Goal: Task Accomplishment & Management: Manage account settings

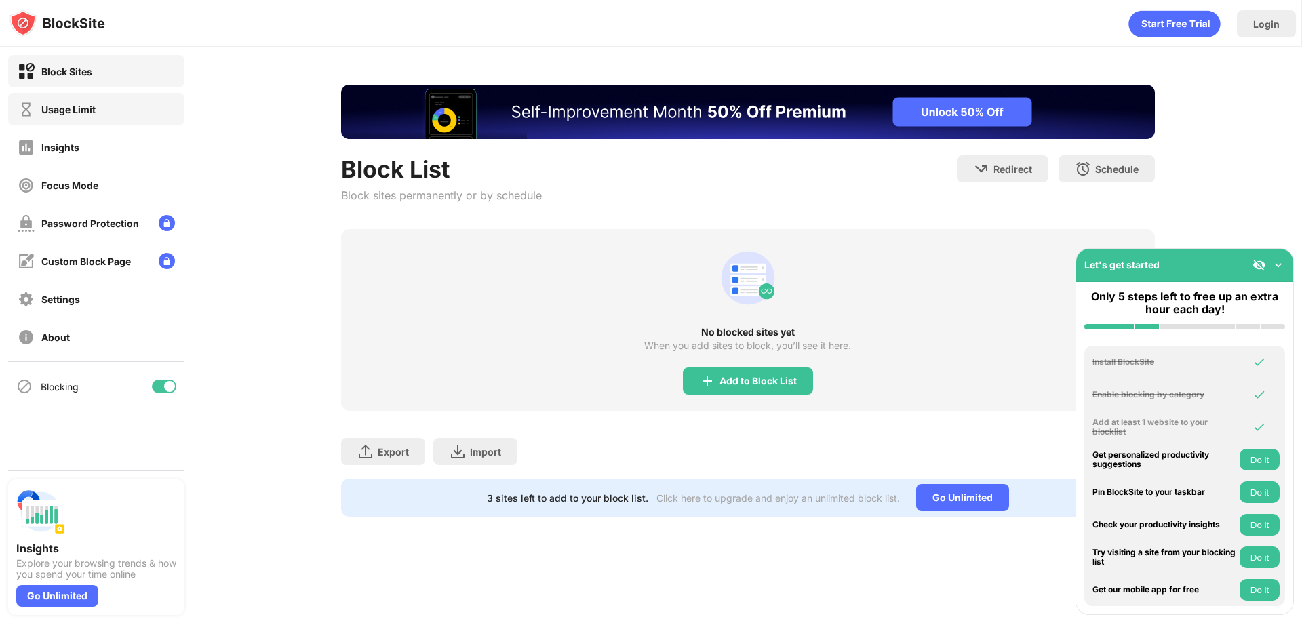
click at [132, 125] on div "Usage Limit" at bounding box center [96, 109] width 176 height 33
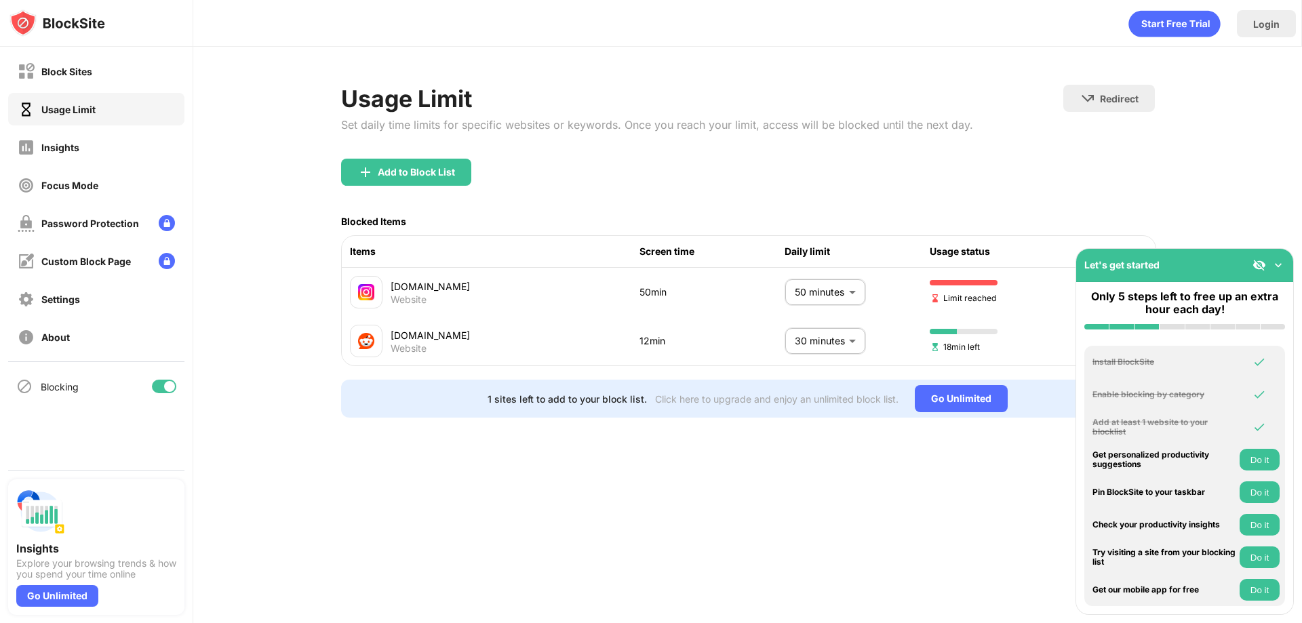
click at [131, 121] on div "Usage Limit" at bounding box center [96, 109] width 176 height 33
click at [814, 283] on body "Block Sites Usage Limit Insights Focus Mode Password Protection Custom Block Pa…" at bounding box center [651, 311] width 1302 height 623
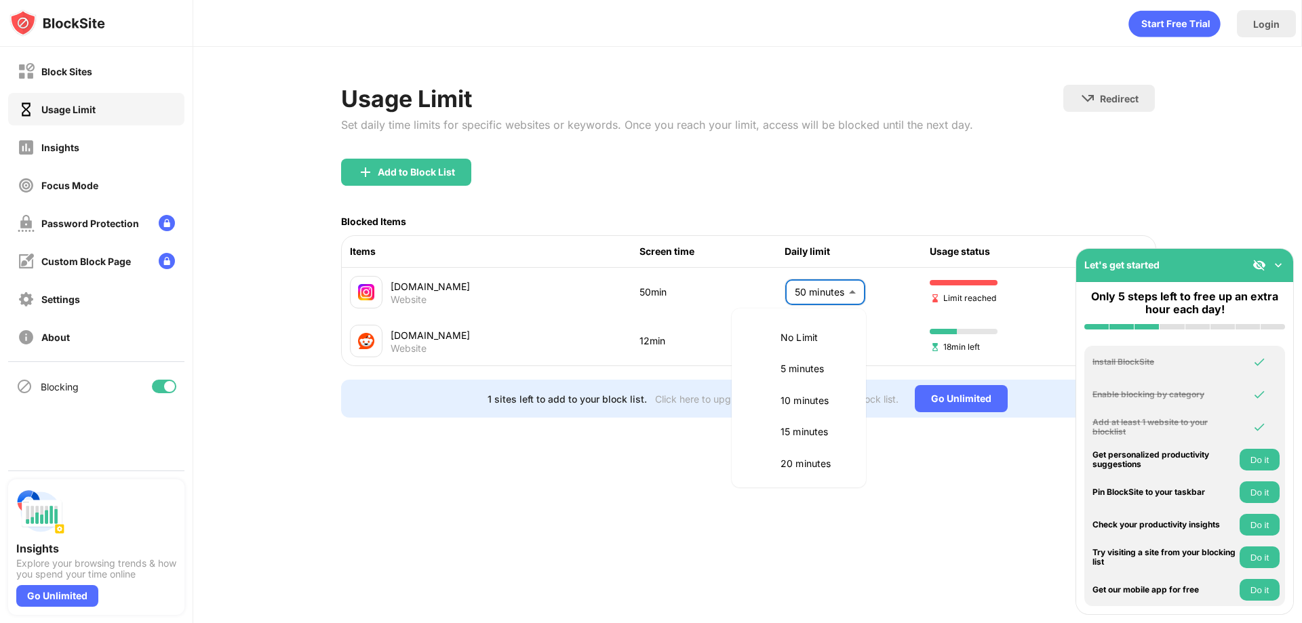
scroll to position [254, 0]
click at [816, 372] on p "45 minutes" at bounding box center [814, 366] width 69 height 15
type input "**"
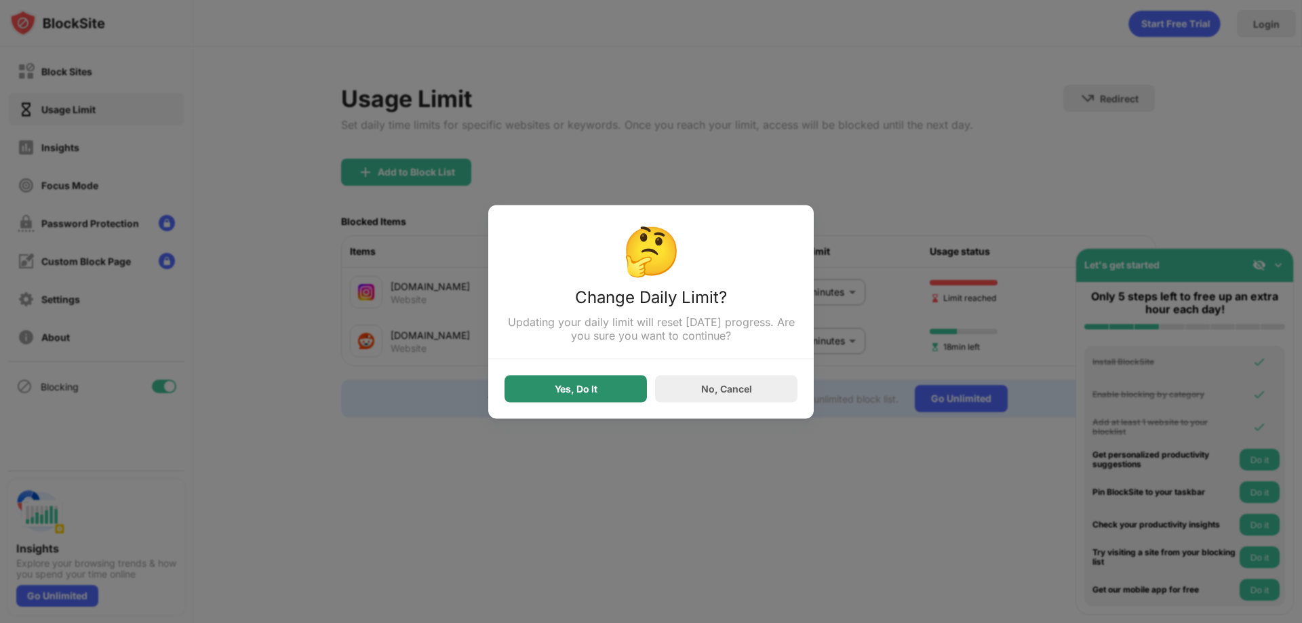
click at [596, 386] on div "Yes, Do It" at bounding box center [576, 388] width 43 height 11
